Goal: Task Accomplishment & Management: Manage account settings

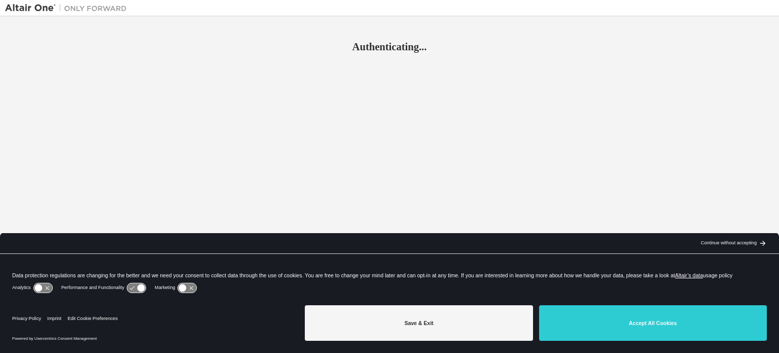
click at [632, 323] on button "Accept All Cookies" at bounding box center [653, 323] width 228 height 36
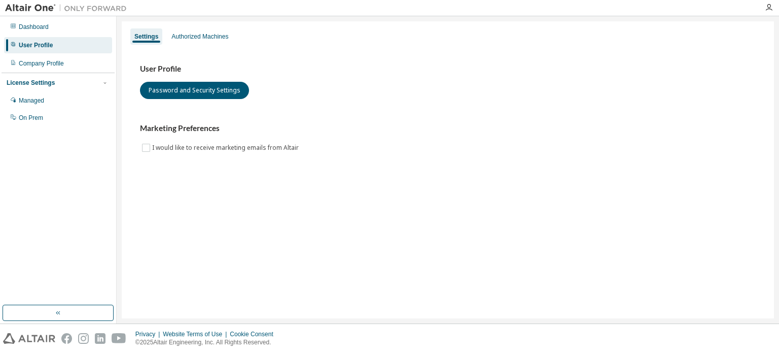
click at [45, 7] on img at bounding box center [68, 8] width 127 height 10
